Goal: Communication & Community: Answer question/provide support

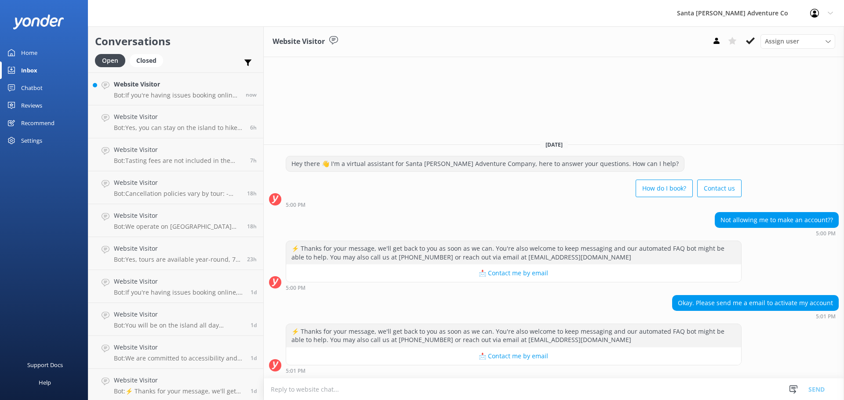
click at [148, 107] on link "Website Visitor Bot: Yes, you can stay on the island to hike after your kayakin…" at bounding box center [175, 122] width 175 height 33
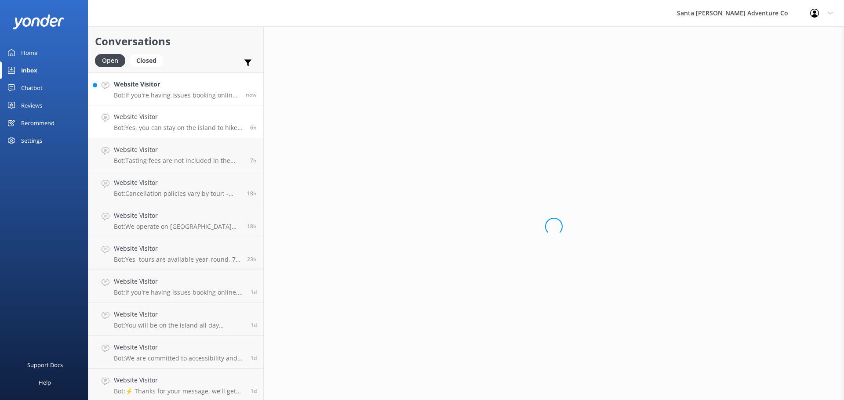
click at [146, 98] on p "Bot: If you're having issues booking online, please contact the Santa [PERSON_N…" at bounding box center [176, 95] width 125 height 8
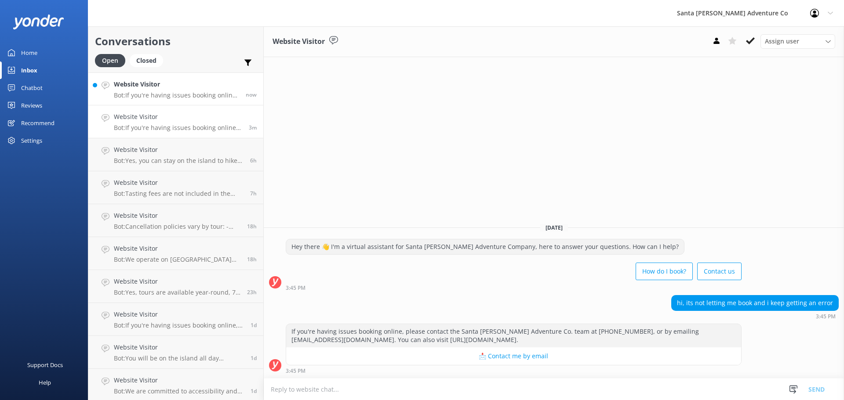
click at [139, 87] on h4 "Website Visitor" at bounding box center [176, 85] width 125 height 10
click at [132, 120] on h4 "Website Visitor" at bounding box center [178, 117] width 128 height 10
click at [128, 91] on p "Bot: If you're having issues booking online, please contact the Santa [PERSON_N…" at bounding box center [178, 95] width 128 height 8
click at [178, 80] on h4 "Website Visitor" at bounding box center [176, 85] width 125 height 10
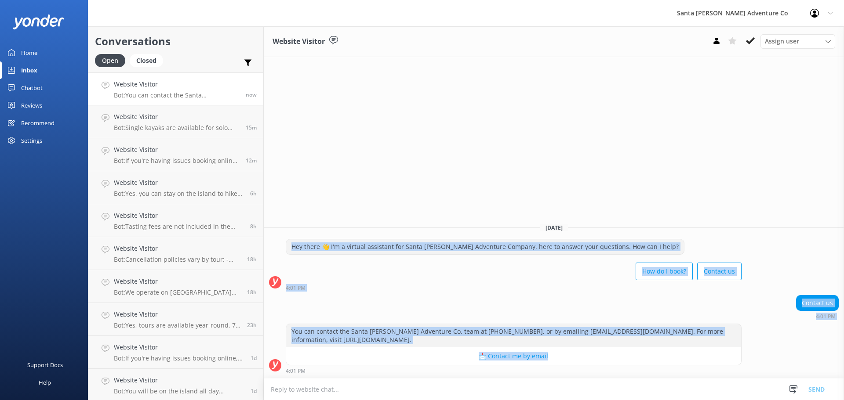
drag, startPoint x: 285, startPoint y: 244, endPoint x: 609, endPoint y: 357, distance: 343.5
click at [609, 357] on div "[DATE] Hey there 👋 I'm a virtual assistant for Santa [PERSON_NAME] Adventure Co…" at bounding box center [554, 297] width 580 height 162
click at [506, 286] on div "4:01 PM" at bounding box center [514, 288] width 456 height 6
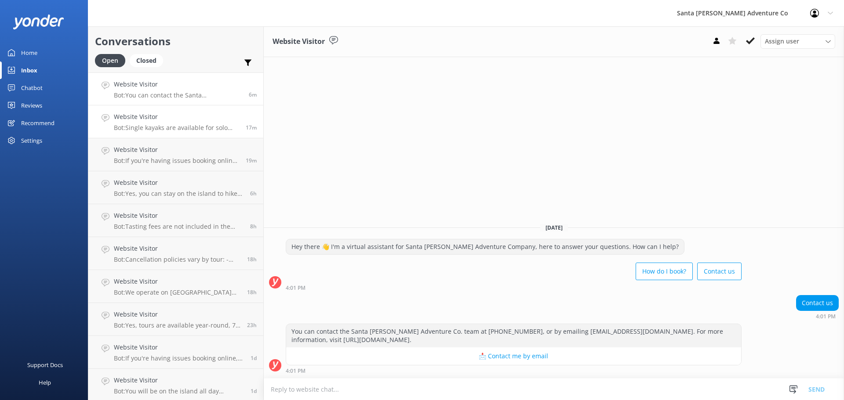
click at [163, 113] on h4 "Website Visitor" at bounding box center [176, 117] width 125 height 10
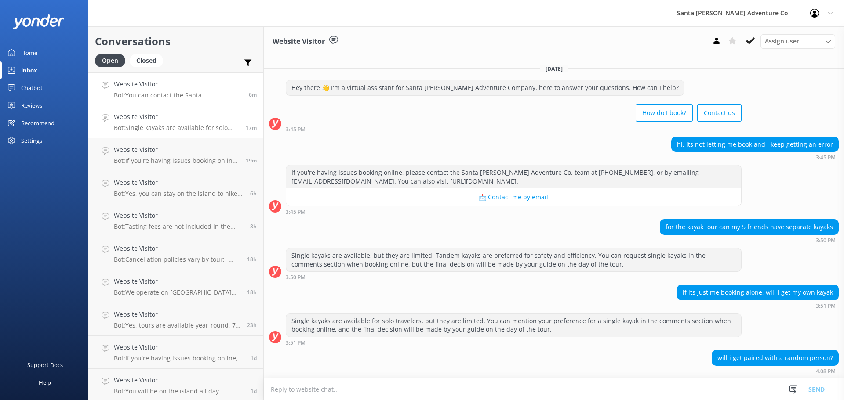
scroll to position [55, 0]
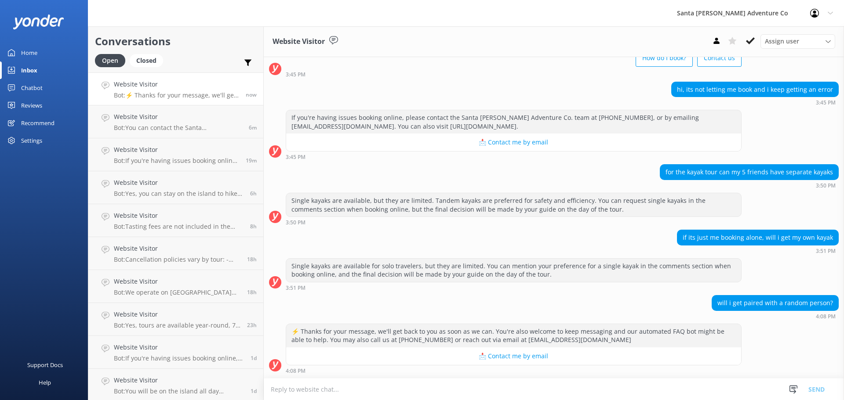
click at [151, 84] on h4 "Website Visitor" at bounding box center [176, 85] width 125 height 10
click at [153, 105] on link "Website Visitor Bot: ⚡ Thanks for your message, we'll get back to you as soon a…" at bounding box center [175, 89] width 175 height 33
click at [413, 385] on textarea at bounding box center [554, 390] width 580 height 22
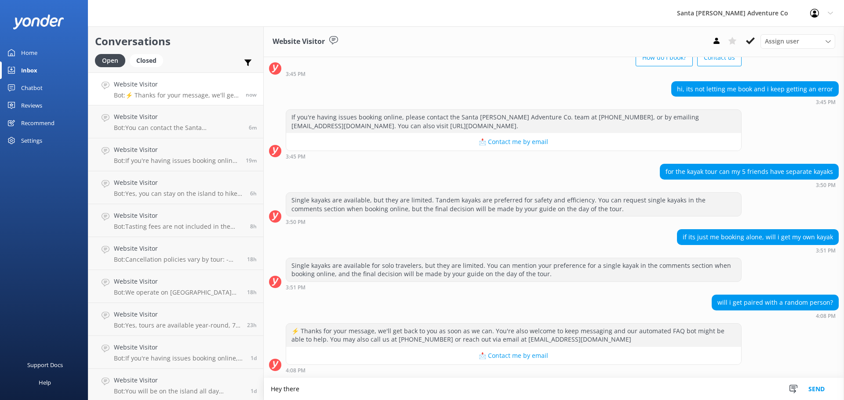
type textarea "Hey there"
click at [811, 384] on button "Send" at bounding box center [816, 389] width 33 height 22
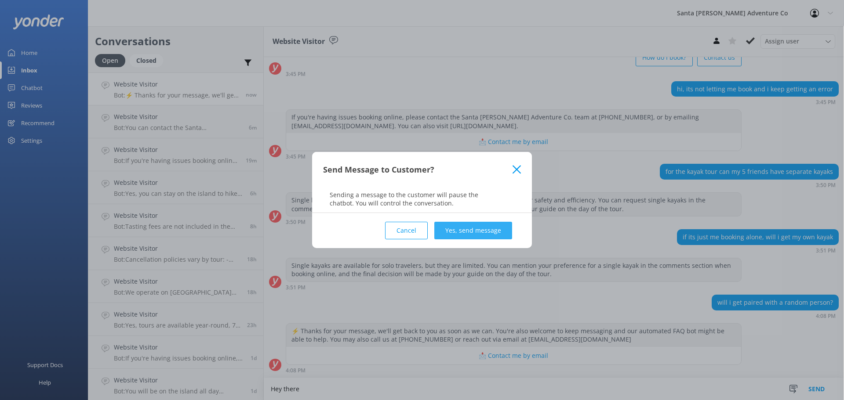
click at [483, 226] on button "Yes, send message" at bounding box center [473, 231] width 78 height 18
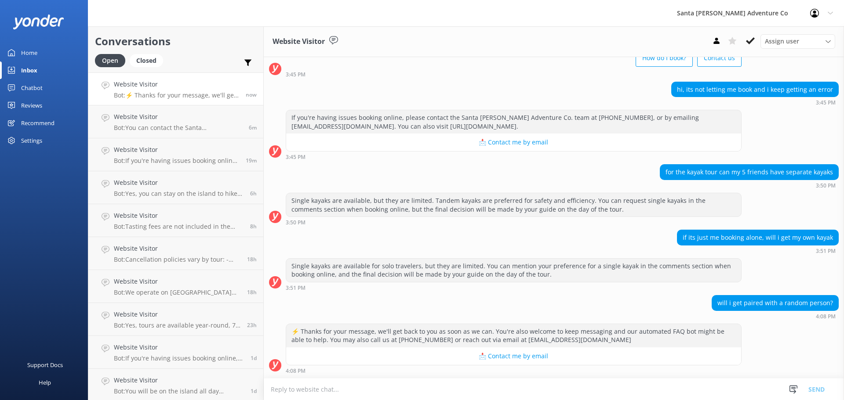
click at [326, 395] on textarea at bounding box center [554, 390] width 580 height 22
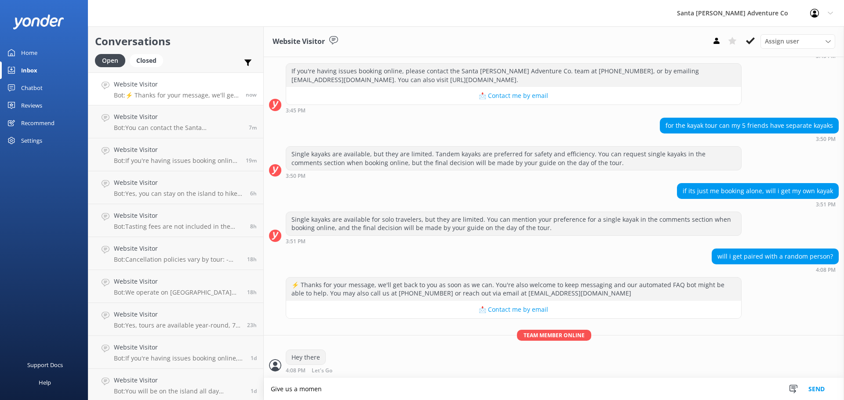
scroll to position [102, 0]
type textarea "Give us a moment to review your request"
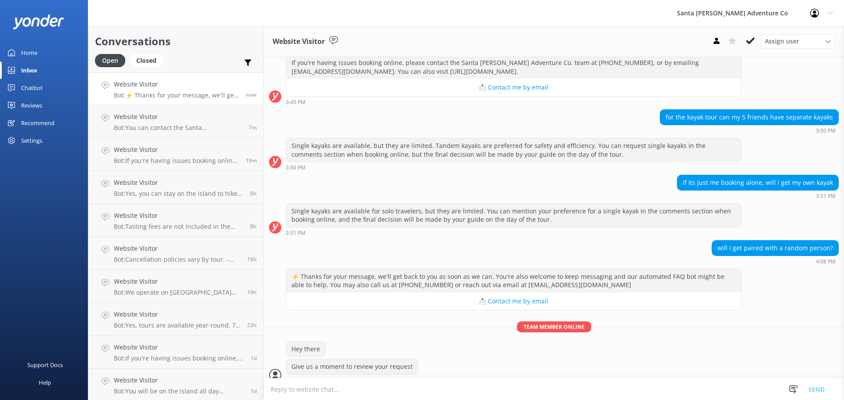
scroll to position [120, 0]
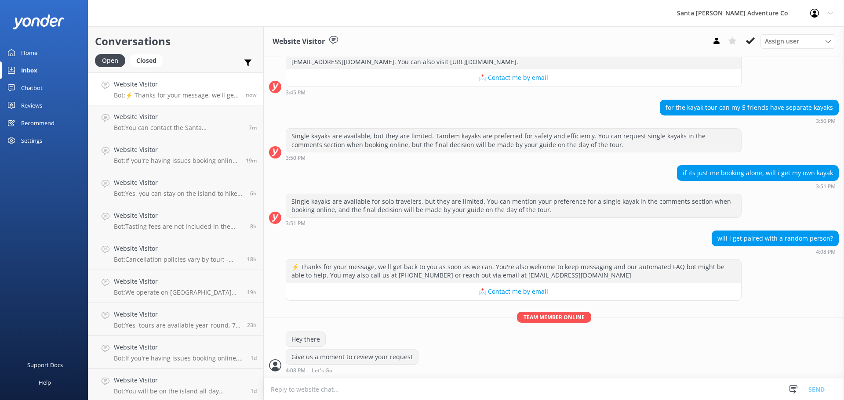
click at [315, 390] on textarea at bounding box center [554, 390] width 580 height 22
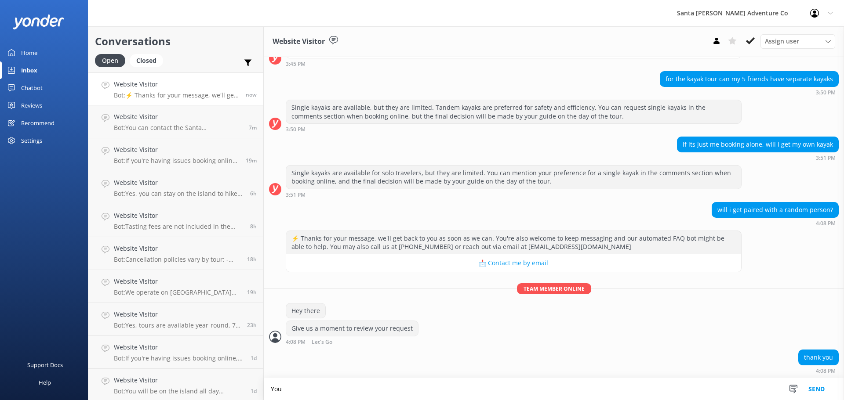
scroll to position [149, 0]
type textarea "Y"
click at [310, 385] on textarea at bounding box center [554, 390] width 580 height 22
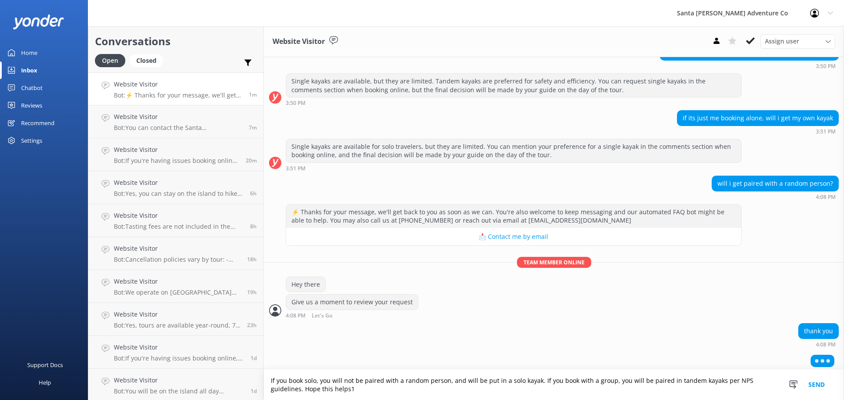
scroll to position [178, 0]
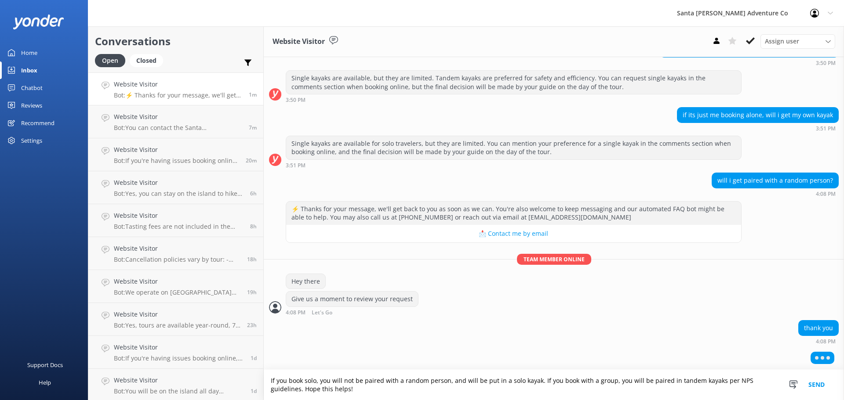
type textarea "If you book solo, you will not be paired with a random person, and will be put …"
click at [817, 386] on button "Send" at bounding box center [816, 385] width 33 height 30
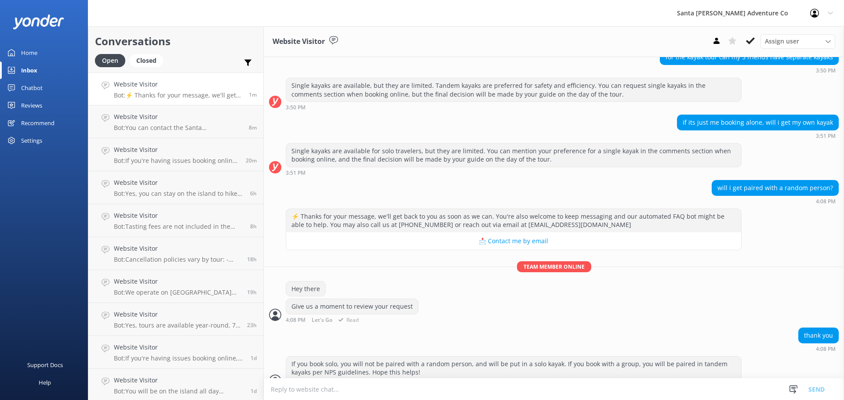
scroll to position [206, 0]
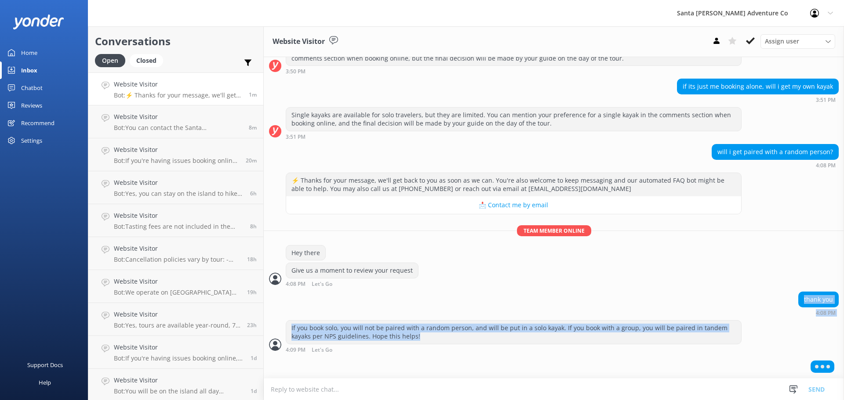
drag, startPoint x: 450, startPoint y: 340, endPoint x: 438, endPoint y: 300, distance: 42.3
click at [438, 300] on div "[DATE] Hey there 👋 I'm a virtual assistant for Santa [PERSON_NAME] Adventure Co…" at bounding box center [554, 115] width 580 height 529
click at [485, 335] on div "If you book solo, you will not be paired with a random person, and will be put …" at bounding box center [513, 332] width 455 height 23
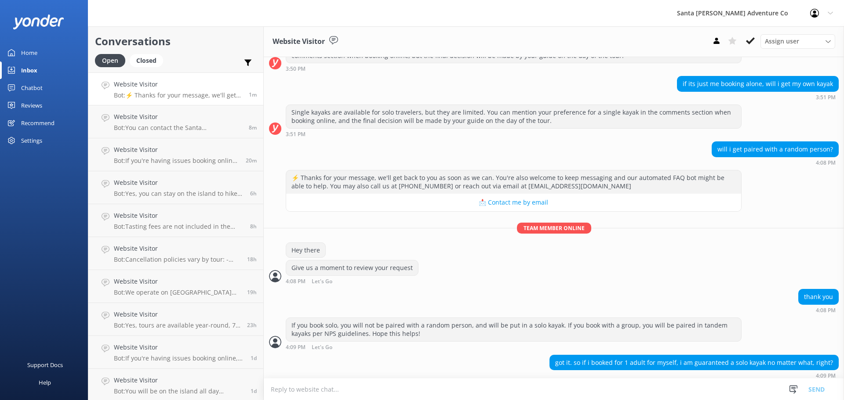
scroll to position [214, 0]
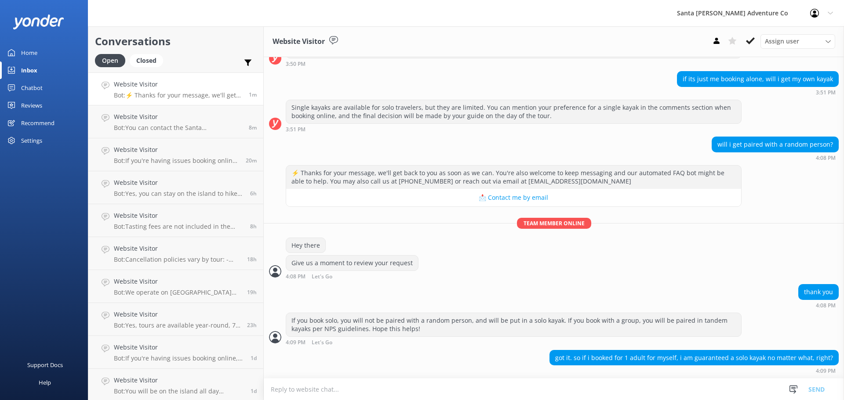
click at [322, 397] on textarea at bounding box center [554, 390] width 580 height 22
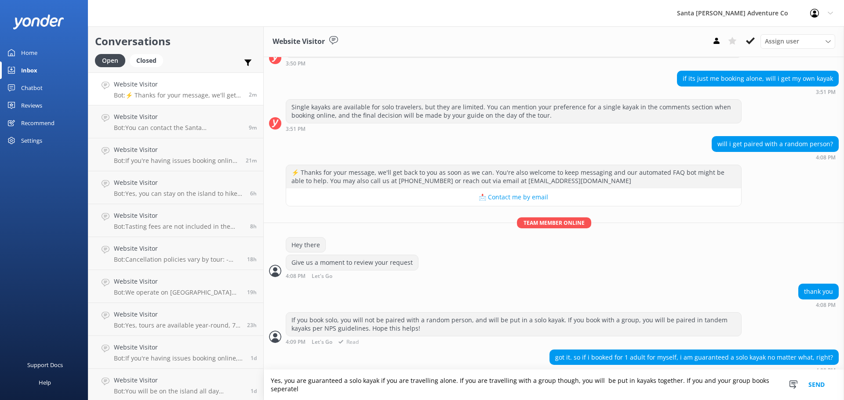
scroll to position [222, 0]
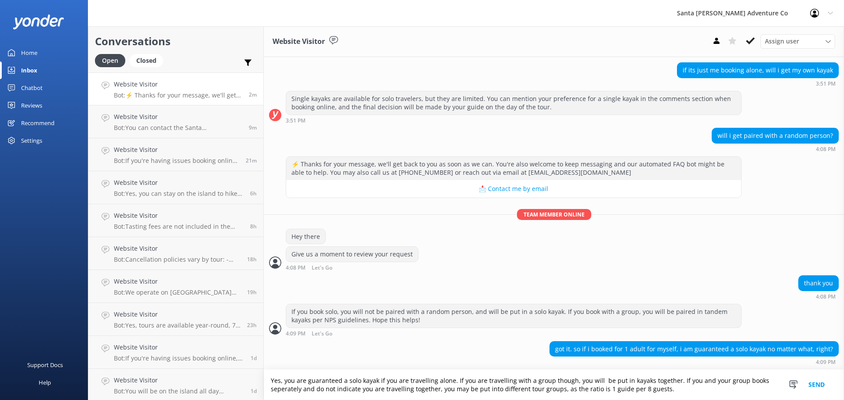
click at [287, 389] on textarea "Yes, you are guaranteed a solo kayak if you are travelling alone. If you are tr…" at bounding box center [554, 385] width 580 height 30
click at [358, 381] on textarea "Yes, you are guaranteed a solo kayak if you are travelling alone. If you are tr…" at bounding box center [554, 385] width 580 height 30
click at [698, 393] on textarea "Yes, you are guaranteed a solo kayak if you are travelling alone. If you are tr…" at bounding box center [554, 385] width 580 height 30
click at [666, 381] on textarea "Yes, you are guaranteed a solo kayak if you are travelling alone. If you are tr…" at bounding box center [554, 385] width 580 height 30
click at [670, 381] on textarea "Yes, you are guaranteed a solo kayak if you are travelling alone. If you are tr…" at bounding box center [554, 385] width 580 height 30
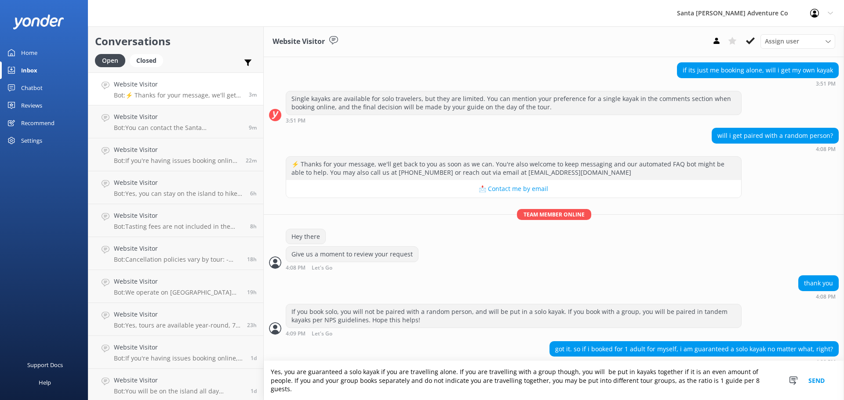
click at [609, 382] on textarea "Yes, you are guaranteed a solo kayak if you are travelling alone. If you are tr…" at bounding box center [554, 380] width 580 height 39
click at [750, 389] on textarea "Yes, you are guaranteed a solo kayak if you are travelling alone. If you are tr…" at bounding box center [554, 380] width 580 height 39
type textarea "Yes, you are guaranteed a solo kayak if you are travelling alone. If you are tr…"
click at [825, 382] on button "Send" at bounding box center [816, 380] width 33 height 39
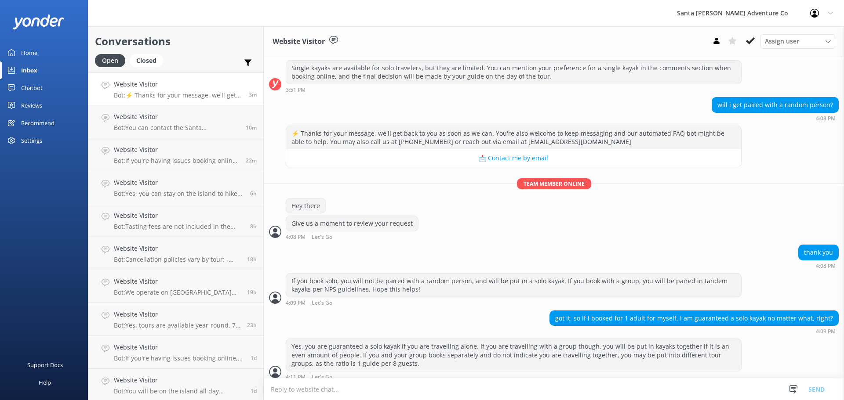
scroll to position [260, 0]
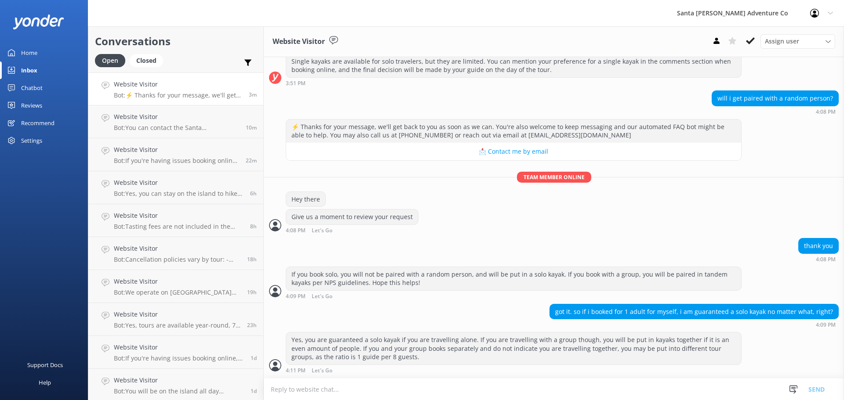
click at [729, 315] on div "got it. so if i booked for 1 adult for myself, i am guaranteed a solo kayak no …" at bounding box center [694, 312] width 288 height 15
click at [176, 84] on h4 "Website Visitor" at bounding box center [176, 85] width 125 height 10
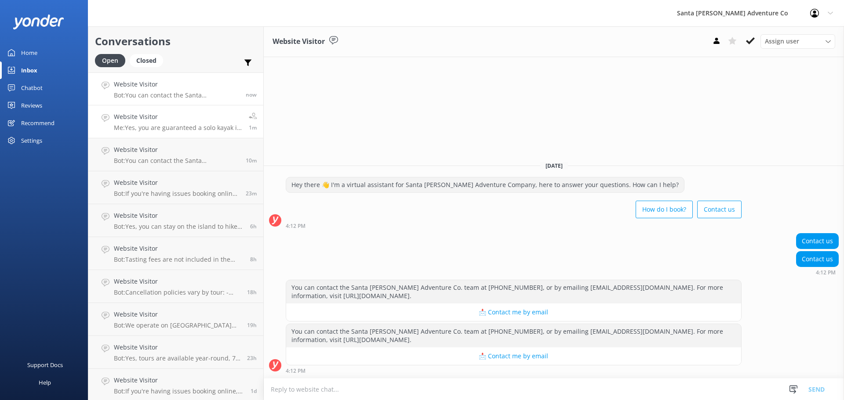
click at [135, 131] on p "Me: Yes, you are guaranteed a solo kayak if you are travelling alone. If you ar…" at bounding box center [178, 128] width 128 height 8
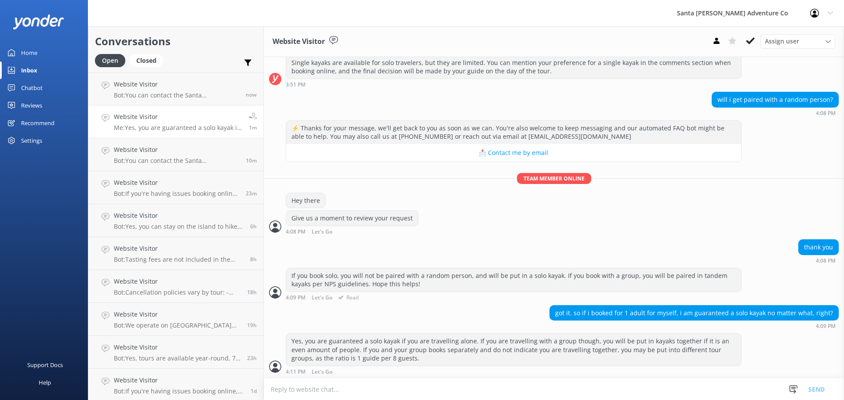
scroll to position [260, 0]
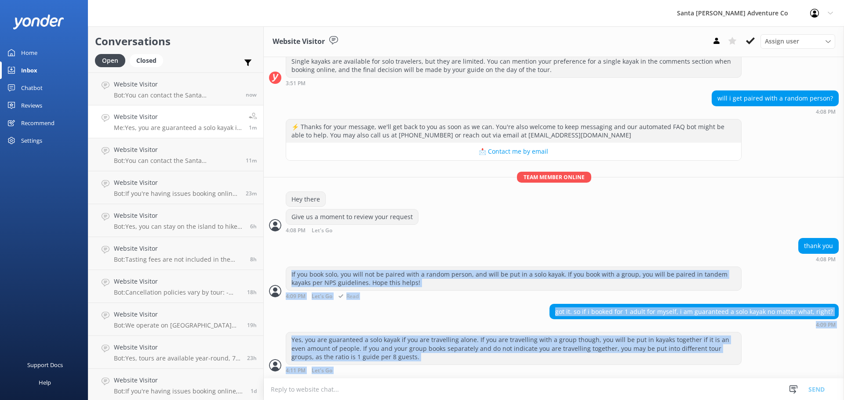
drag, startPoint x: 399, startPoint y: 368, endPoint x: 287, endPoint y: 275, distance: 145.2
click at [287, 275] on div "[DATE] Hey there 👋 I'm a virtual assistant for Santa [PERSON_NAME] Adventure Co…" at bounding box center [554, 87] width 580 height 581
click at [371, 324] on div "got it. so if i booked for 1 adult for myself, i am guaranteed a solo kayak no …" at bounding box center [554, 316] width 580 height 24
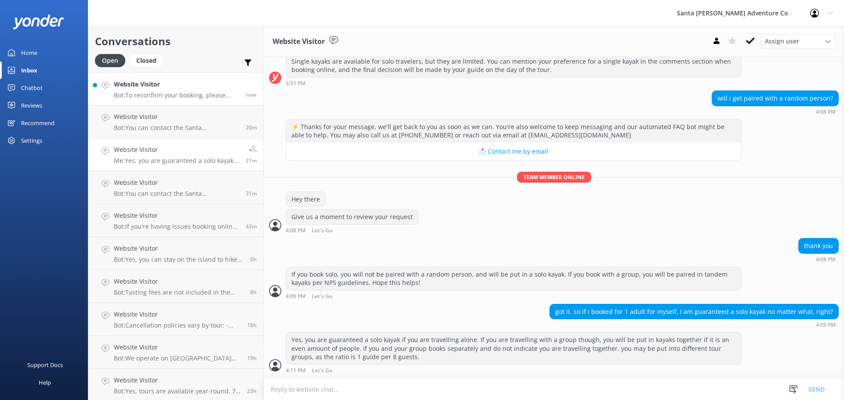
click at [151, 95] on p "Bot: To reconfirm your booking, please email our office at [EMAIL_ADDRESS][DOMA…" at bounding box center [176, 95] width 125 height 8
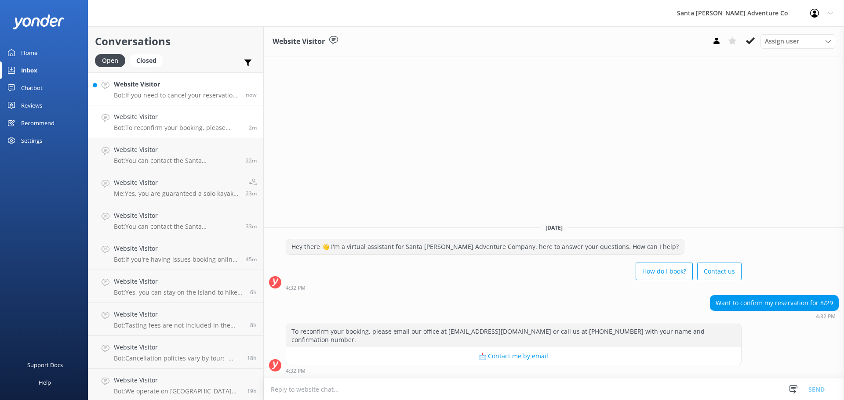
click at [139, 86] on h4 "Website Visitor" at bounding box center [176, 85] width 125 height 10
